Goal: Find specific page/section

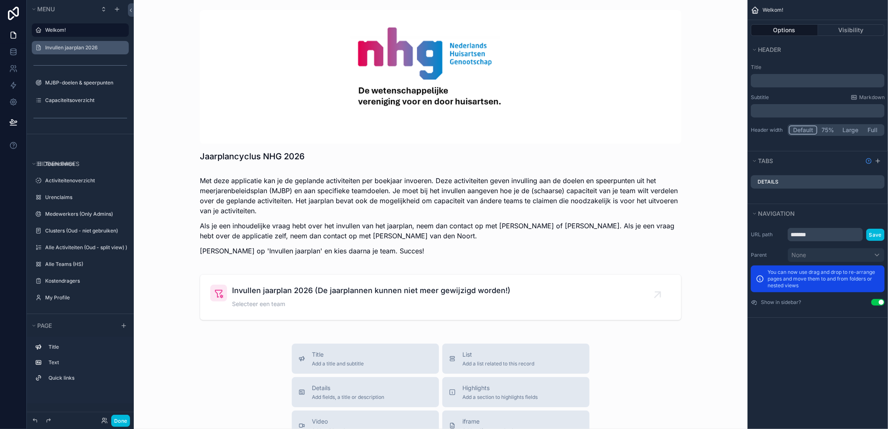
click at [61, 49] on label "Invullen jaarplan 2026" at bounding box center [84, 47] width 79 height 7
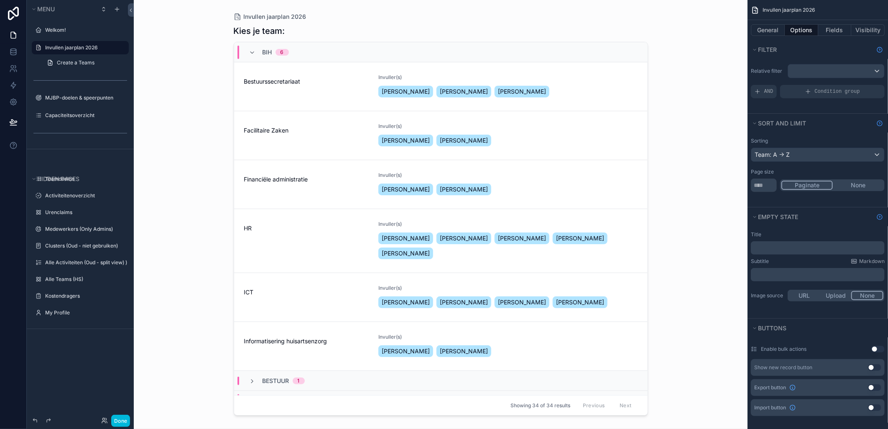
click at [266, 285] on div "scrollable content" at bounding box center [441, 209] width 428 height 419
click at [266, 288] on span "ICT" at bounding box center [306, 292] width 125 height 8
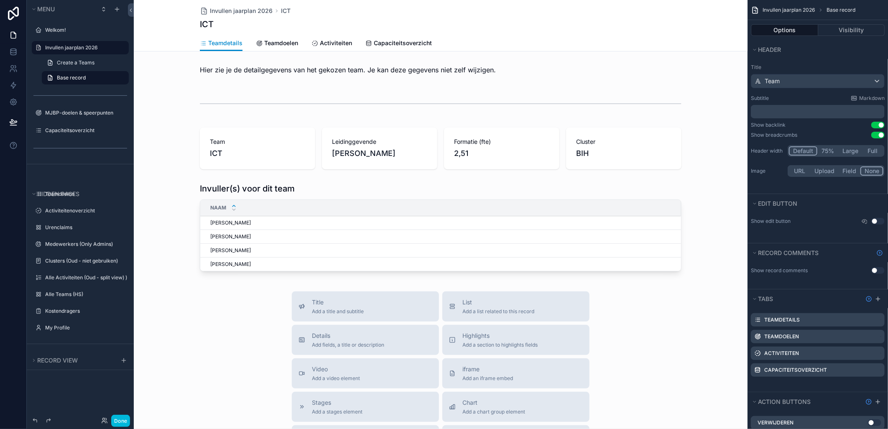
click at [320, 49] on link "Activiteiten" at bounding box center [332, 44] width 41 height 17
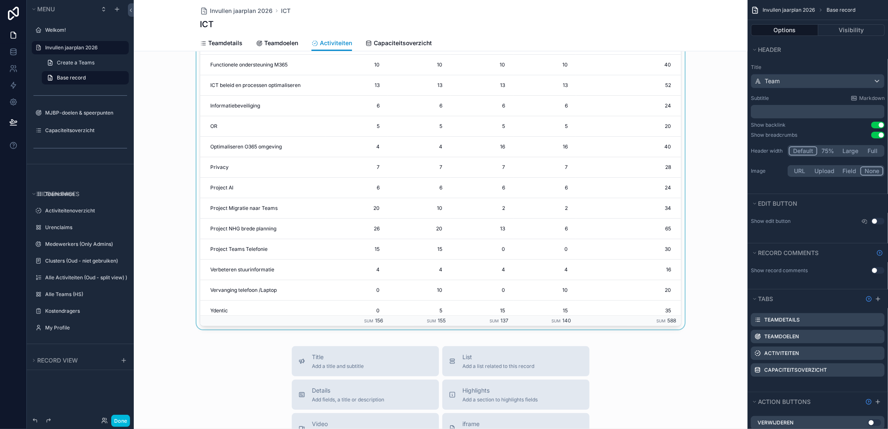
scroll to position [511, 0]
